Goal: Transaction & Acquisition: Book appointment/travel/reservation

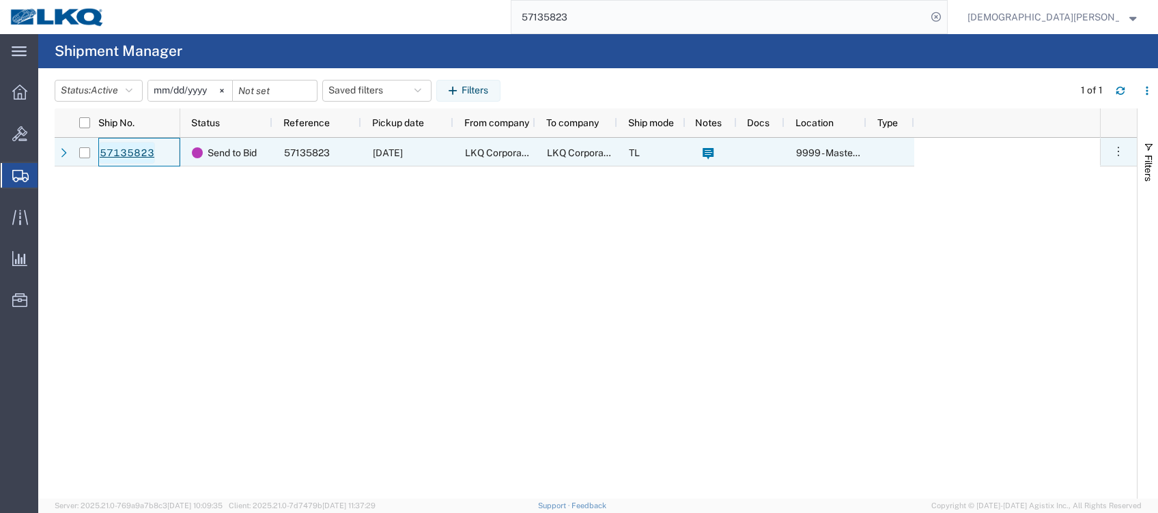
click at [122, 151] on link "57135823" at bounding box center [127, 153] width 56 height 22
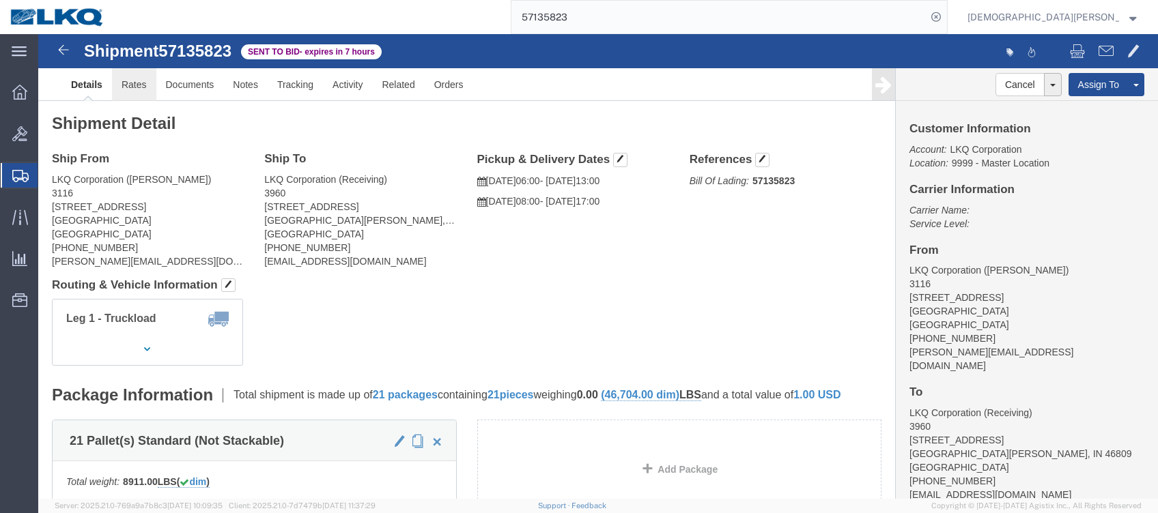
click link "Rates"
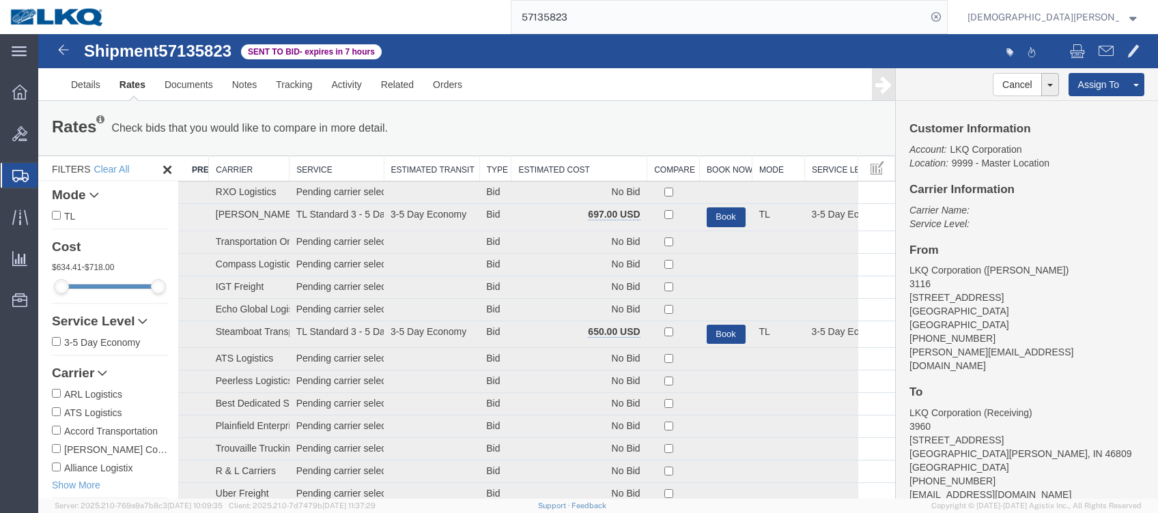
click at [572, 163] on th "Estimated Cost" at bounding box center [579, 168] width 136 height 25
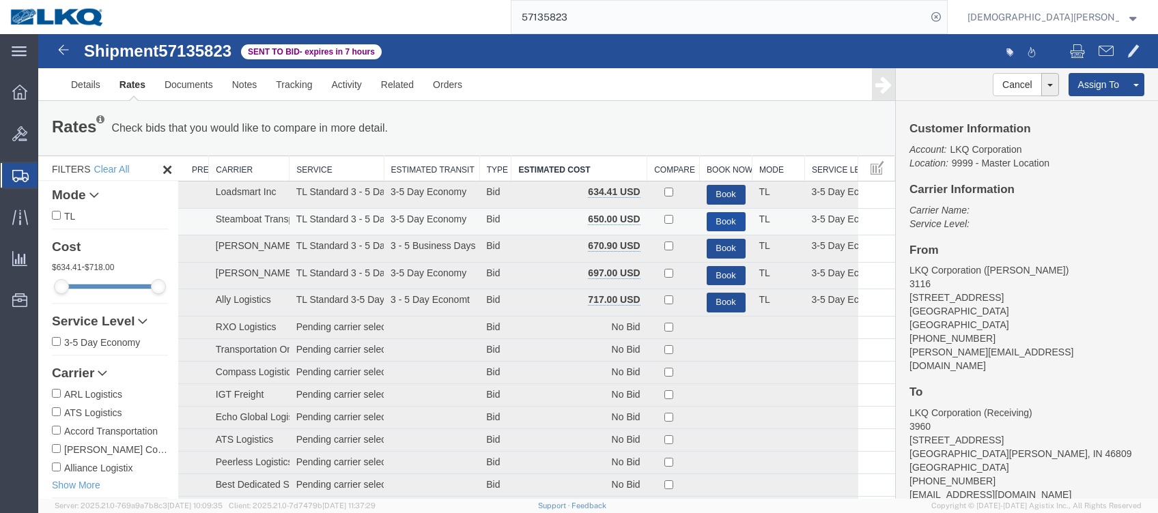
click at [731, 221] on button "Book" at bounding box center [726, 222] width 39 height 20
